Goal: Find specific page/section: Find specific page/section

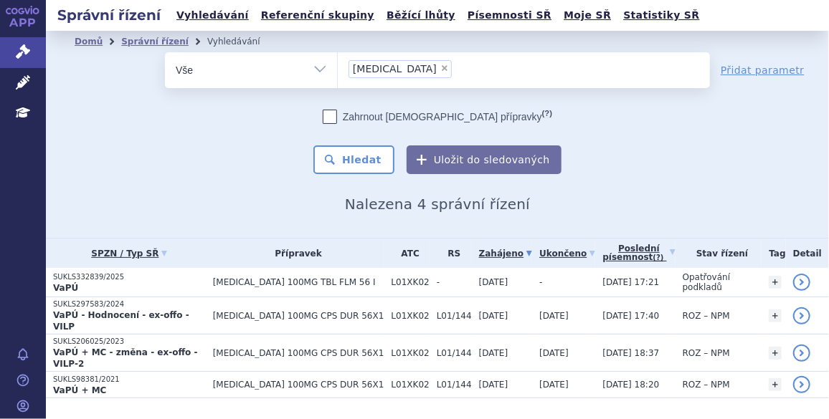
click at [440, 65] on span "×" at bounding box center [444, 68] width 9 height 9
click at [338, 65] on select "[MEDICAL_DATA]" at bounding box center [337, 70] width 1 height 36
select select
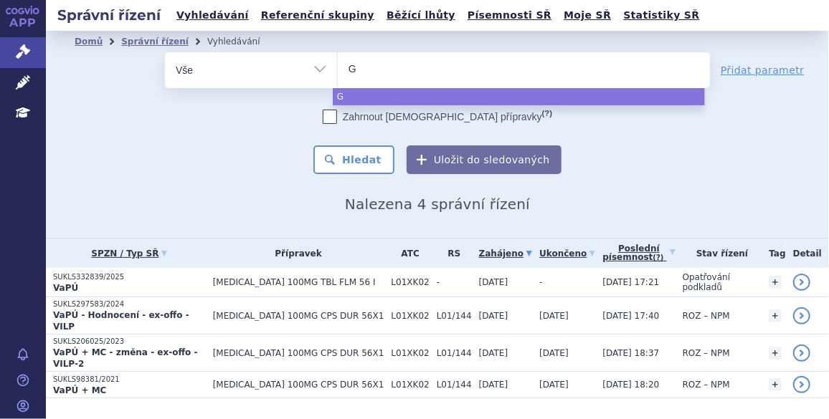
type input "Ge"
type input "Gefa"
type input "Gefap"
type input "Gefapi"
type input "Gefapixa"
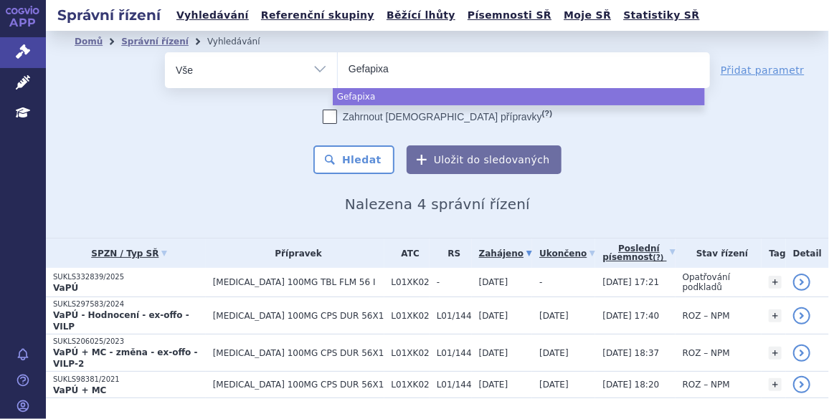
type input "Gefapixan"
type input "Gefapixant"
select select "Gefapixant"
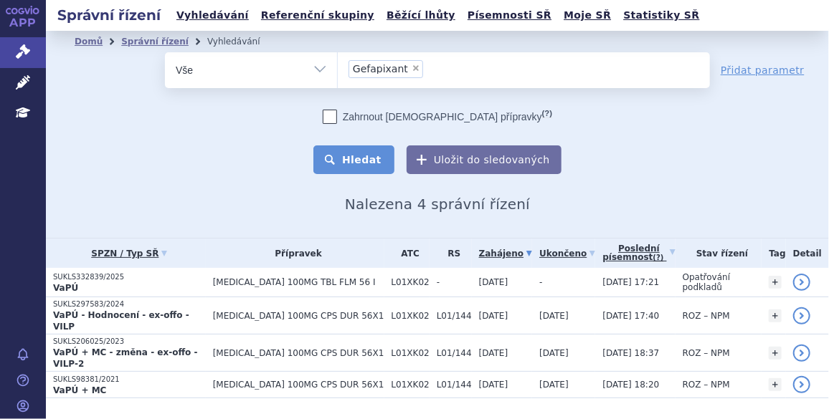
click at [358, 155] on button "Hledat" at bounding box center [353, 160] width 81 height 29
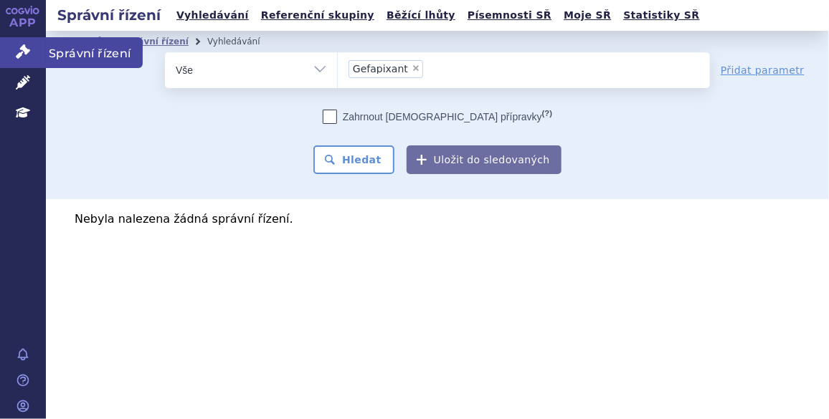
click at [80, 48] on span "Správní řízení" at bounding box center [94, 52] width 97 height 30
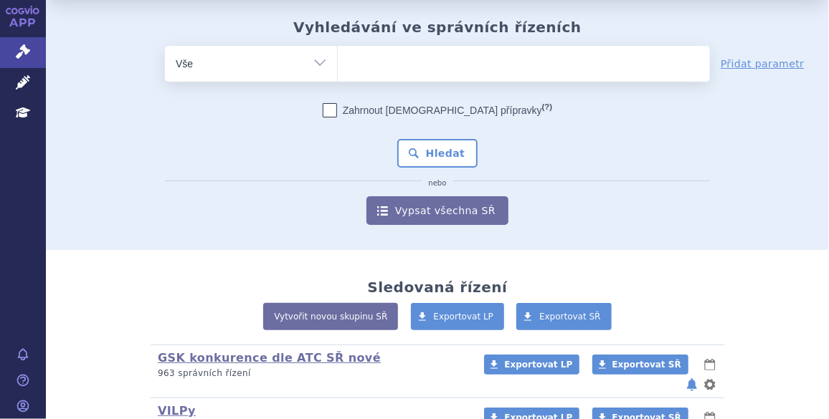
scroll to position [130, 0]
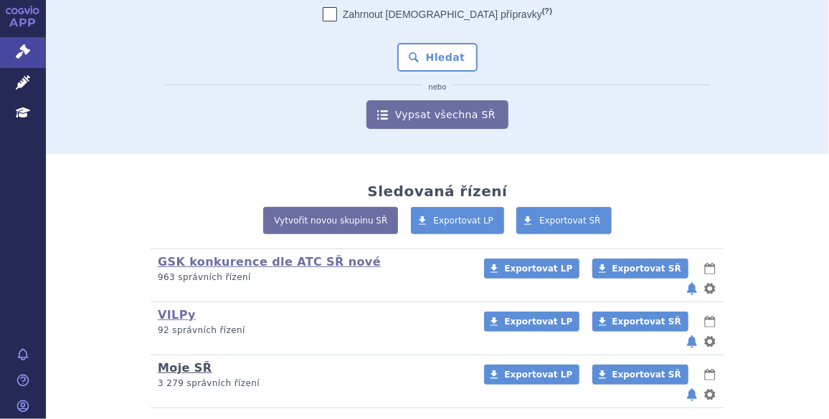
click at [173, 361] on link "Moje SŘ" at bounding box center [185, 368] width 54 height 14
